Goal: Navigation & Orientation: Find specific page/section

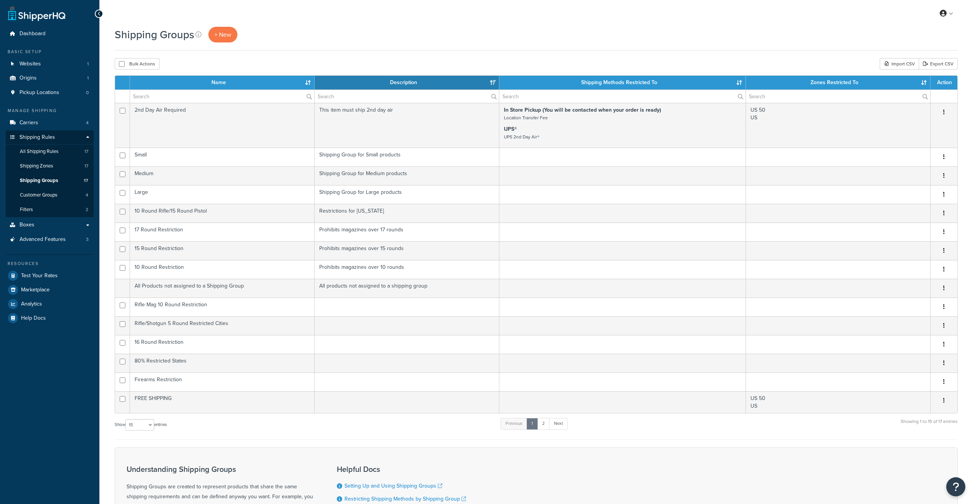
select select "15"
click at [41, 34] on span "Dashboard" at bounding box center [33, 34] width 26 height 7
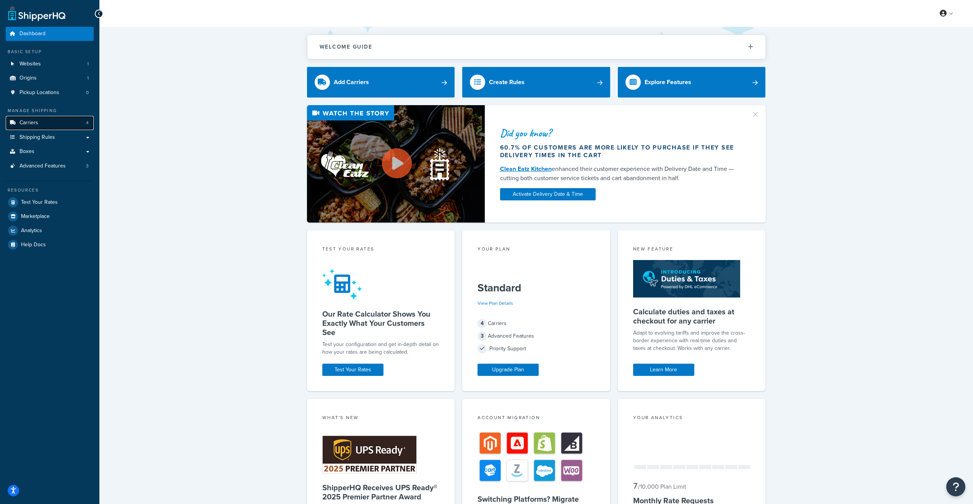
click at [49, 120] on link "Carriers 4" at bounding box center [50, 123] width 88 height 14
